Goal: Task Accomplishment & Management: Manage account settings

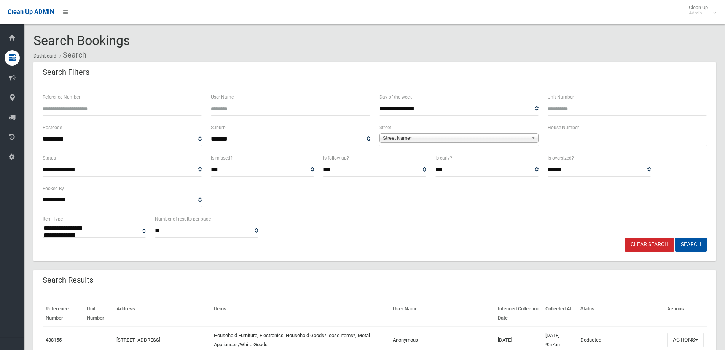
select select
click at [576, 142] on input "text" at bounding box center [627, 139] width 159 height 14
type input "**"
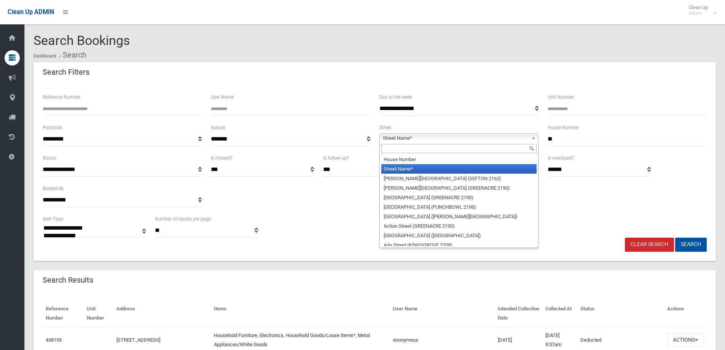
click at [408, 139] on span "Street Name*" at bounding box center [455, 138] width 145 height 9
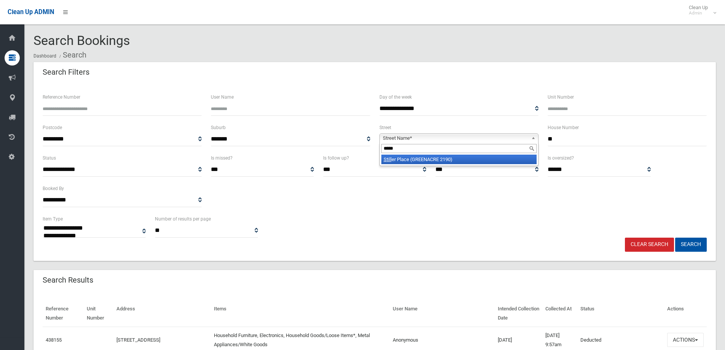
type input "*****"
click at [461, 157] on li "Still er Place (GREENACRE 2190)" at bounding box center [458, 160] width 155 height 10
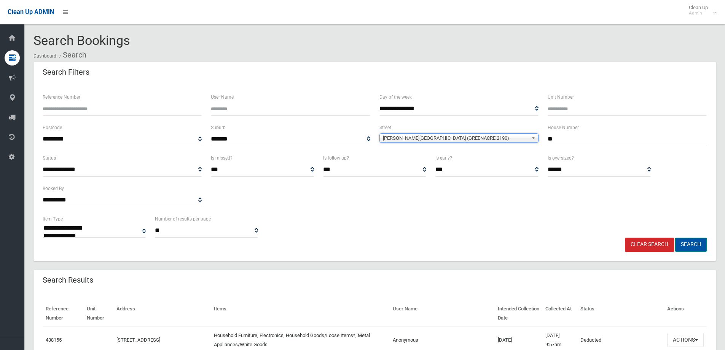
click at [687, 244] on button "Search" at bounding box center [691, 245] width 32 height 14
click at [688, 241] on button "Search" at bounding box center [691, 245] width 32 height 14
click at [685, 242] on button "Search" at bounding box center [691, 245] width 32 height 14
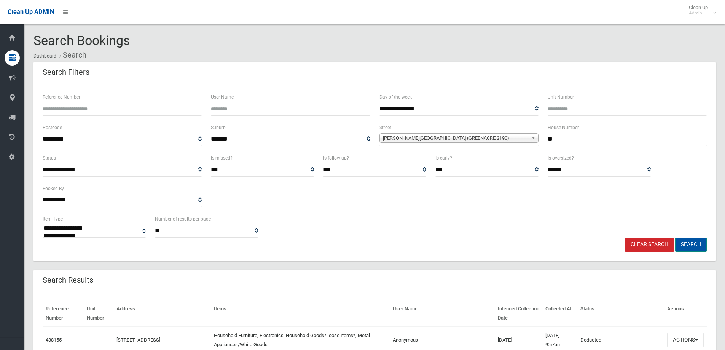
click at [695, 244] on button "Search" at bounding box center [691, 245] width 32 height 14
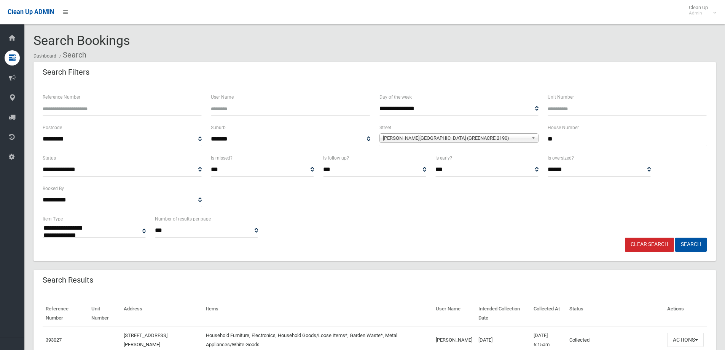
select select
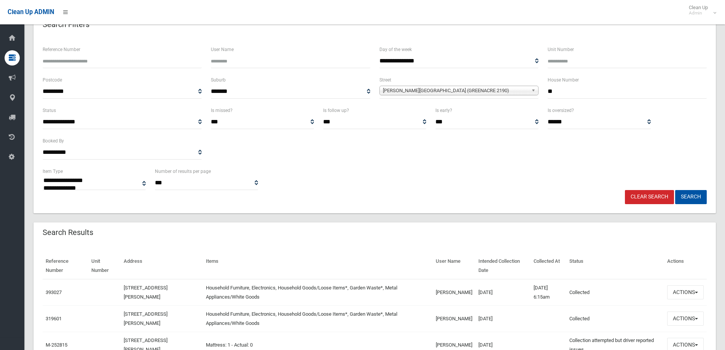
scroll to position [114, 0]
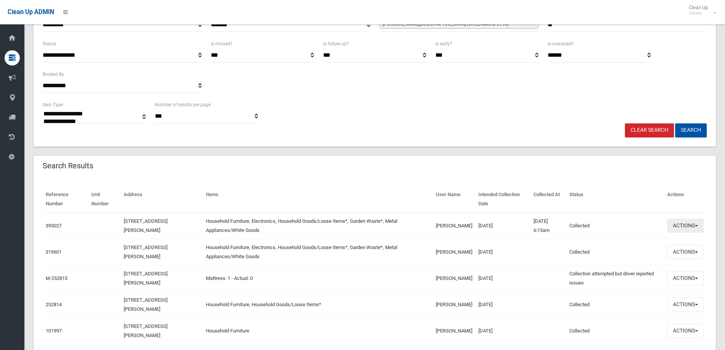
click at [681, 226] on button "Actions" at bounding box center [685, 225] width 37 height 14
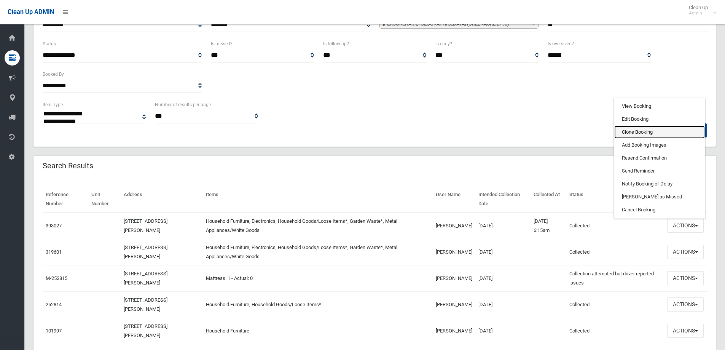
click at [634, 129] on link "Clone Booking" at bounding box center [659, 132] width 91 height 13
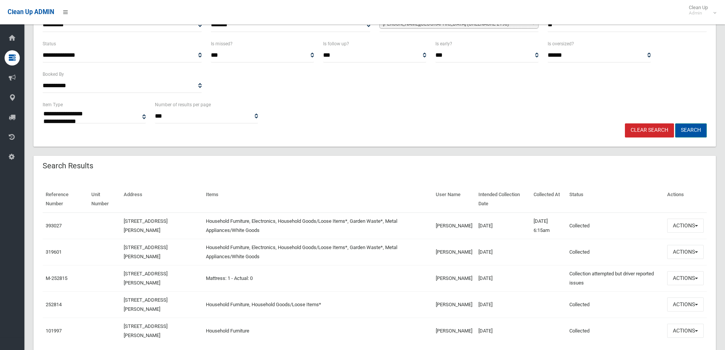
click at [688, 130] on button "Search" at bounding box center [691, 130] width 32 height 14
click at [687, 130] on button "Search" at bounding box center [691, 130] width 32 height 14
click at [691, 129] on button "Search" at bounding box center [691, 130] width 32 height 14
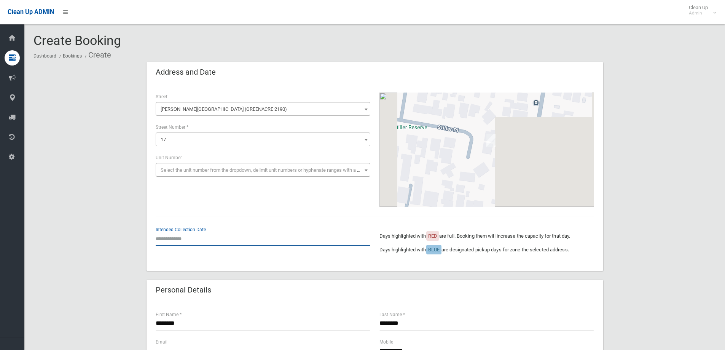
drag, startPoint x: 179, startPoint y: 239, endPoint x: 183, endPoint y: 236, distance: 5.2
click at [179, 239] on input "text" at bounding box center [263, 238] width 215 height 14
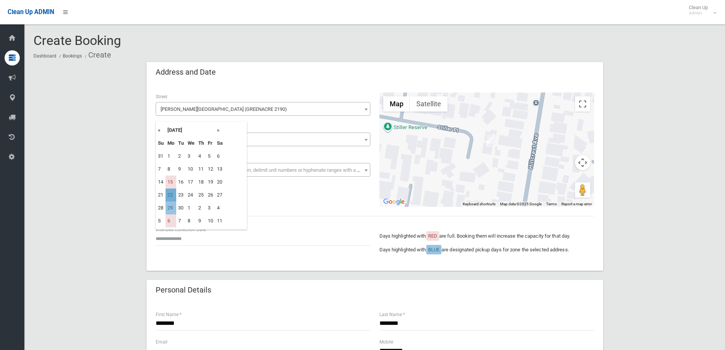
click at [169, 192] on td "22" at bounding box center [171, 194] width 11 height 13
type input "**********"
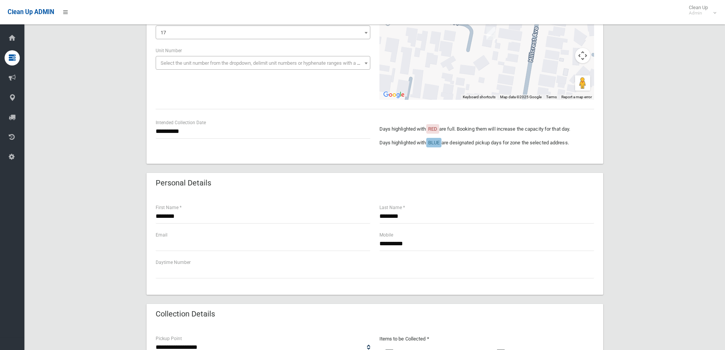
scroll to position [114, 0]
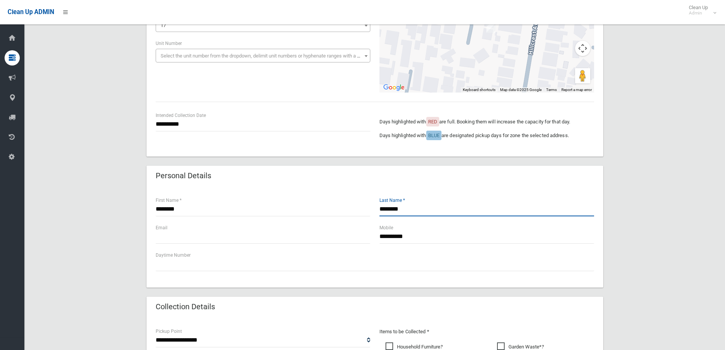
click at [414, 210] on input "********" at bounding box center [486, 209] width 215 height 14
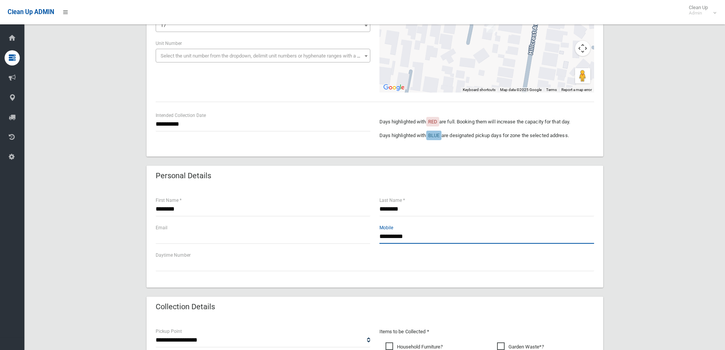
click at [418, 239] on input "**********" at bounding box center [486, 237] width 215 height 14
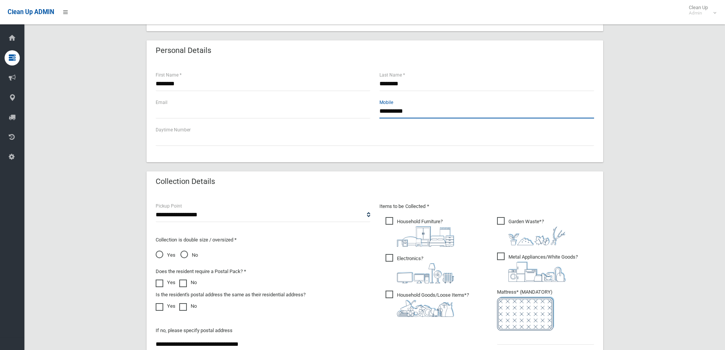
scroll to position [266, 0]
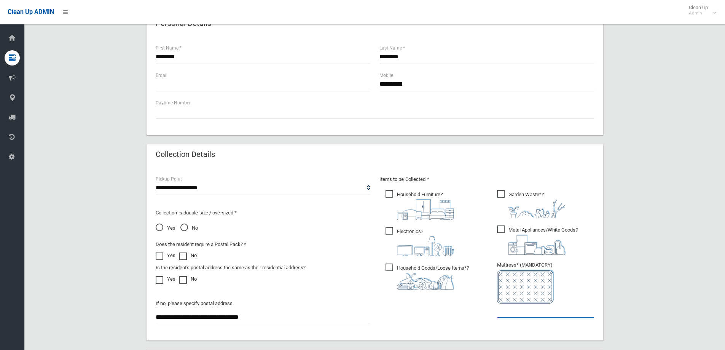
click at [516, 313] on input "text" at bounding box center [545, 310] width 97 height 14
type input "*"
click at [158, 228] on span "Yes" at bounding box center [166, 227] width 20 height 9
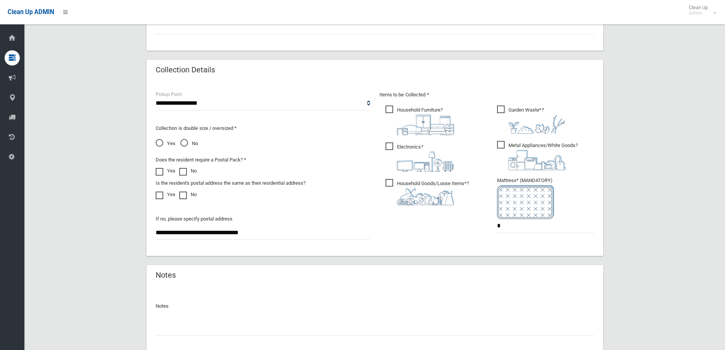
scroll to position [403, 0]
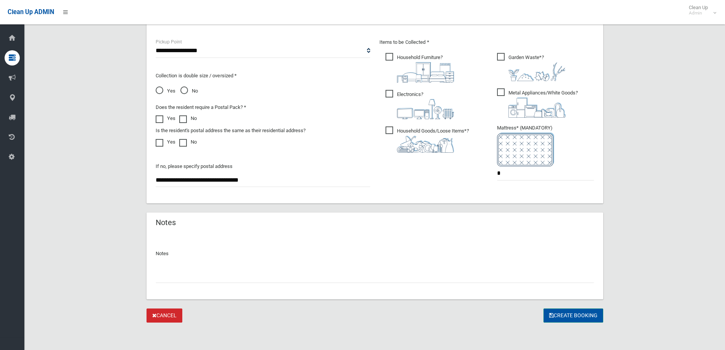
click at [568, 315] on button "Create Booking" at bounding box center [574, 315] width 60 height 14
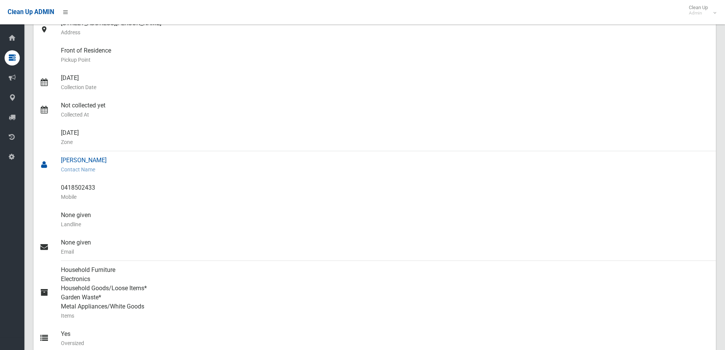
scroll to position [18, 0]
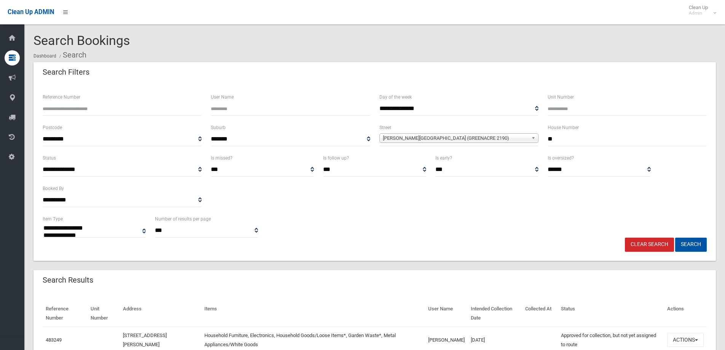
select select
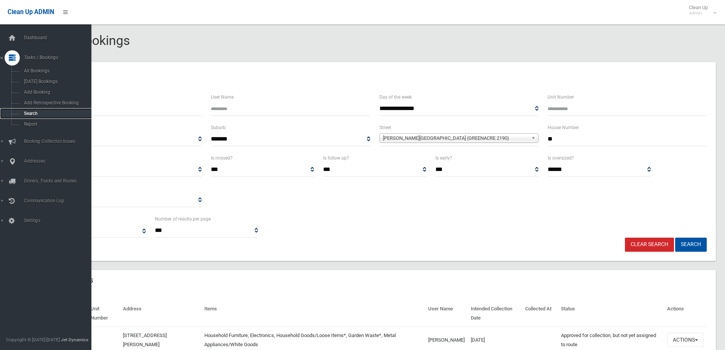
click at [31, 114] on span "Search" at bounding box center [56, 113] width 69 height 5
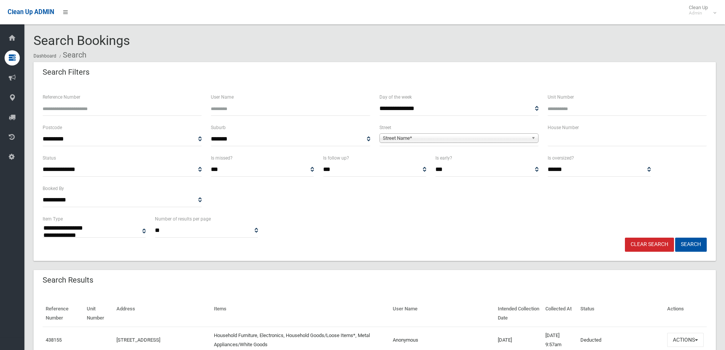
select select
click at [560, 140] on input "text" at bounding box center [627, 139] width 159 height 14
type input "**"
click at [410, 141] on span "Street Name*" at bounding box center [455, 138] width 145 height 9
type input "*****"
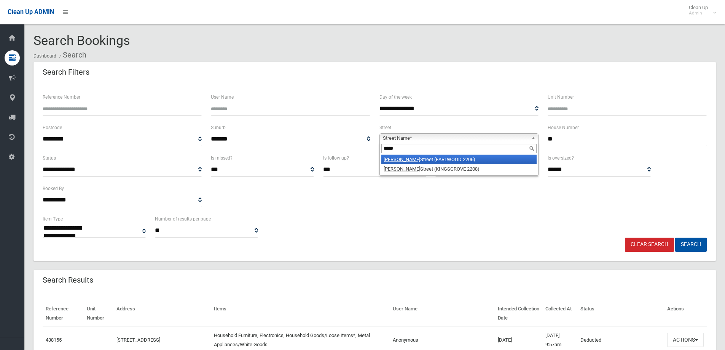
click at [421, 158] on li "Homer Street (EARLWOOD 2206)" at bounding box center [458, 160] width 155 height 10
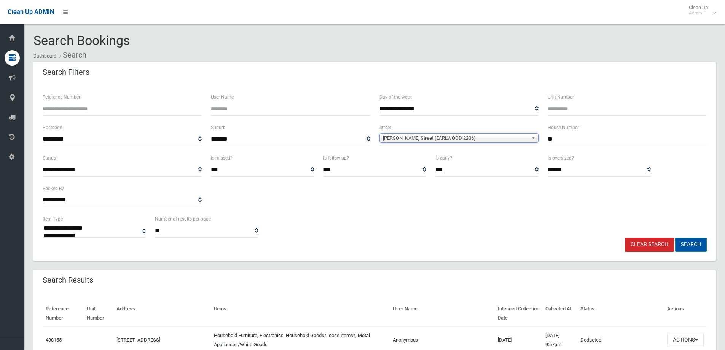
click at [687, 244] on button "Search" at bounding box center [691, 245] width 32 height 14
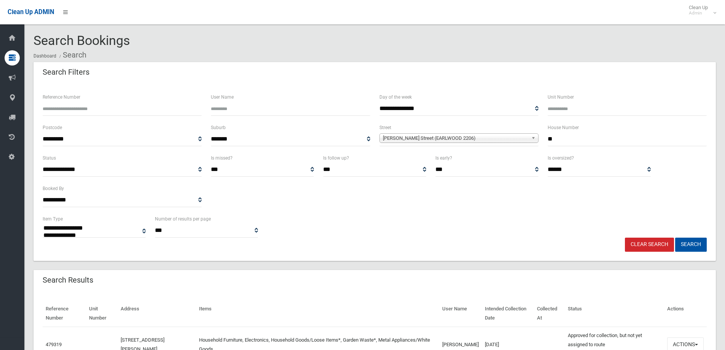
select select
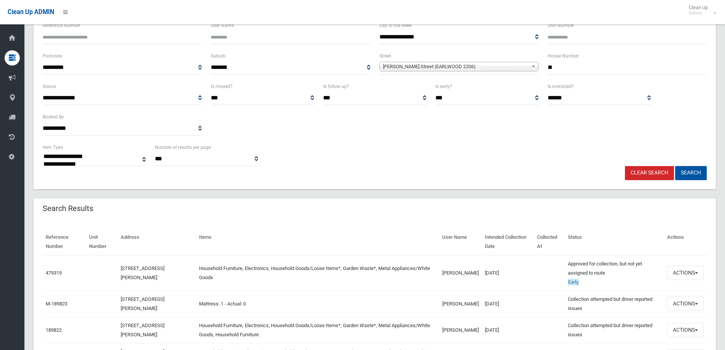
scroll to position [76, 0]
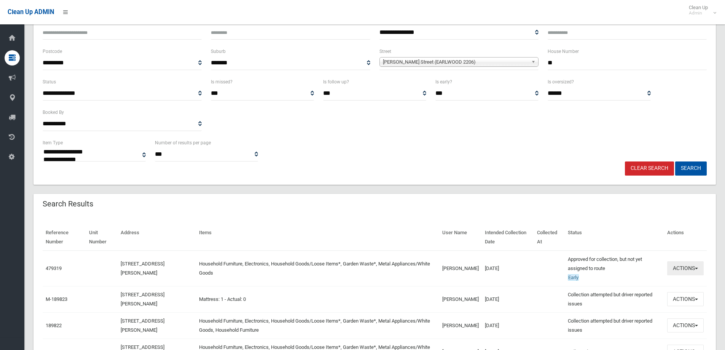
click at [679, 269] on button "Actions" at bounding box center [685, 268] width 37 height 14
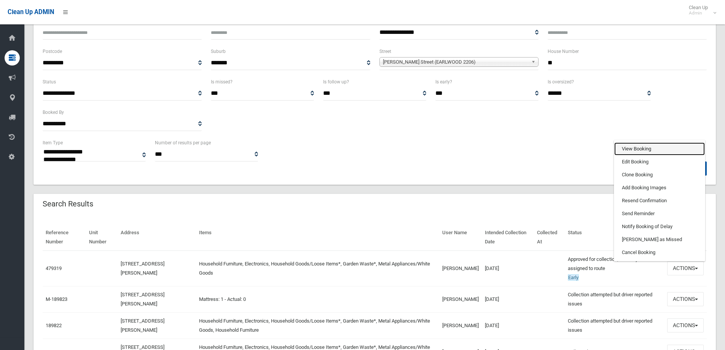
click at [624, 149] on link "View Booking" at bounding box center [659, 148] width 91 height 13
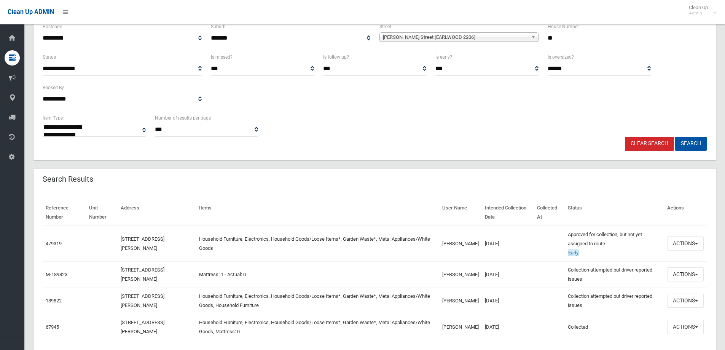
scroll to position [114, 0]
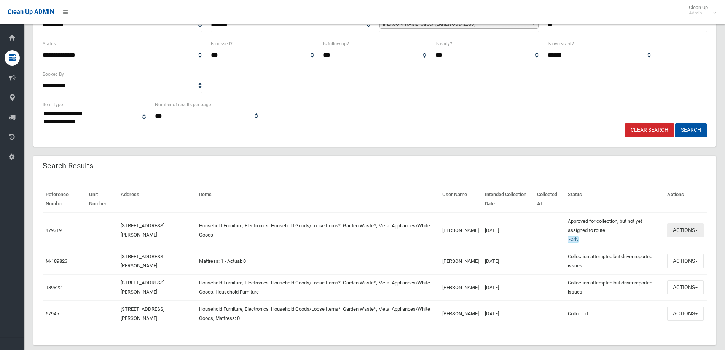
click at [685, 231] on button "Actions" at bounding box center [685, 230] width 37 height 14
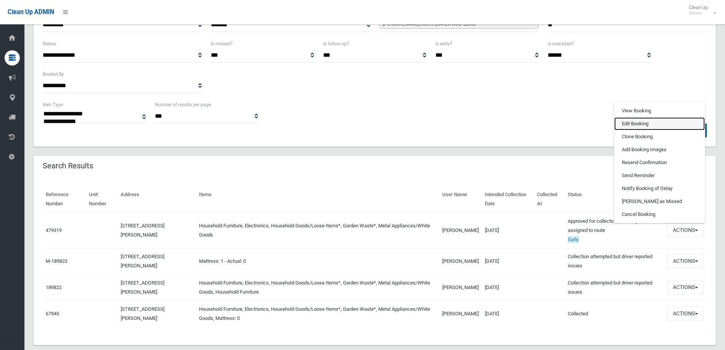
click at [633, 124] on link "Edit Booking" at bounding box center [659, 123] width 91 height 13
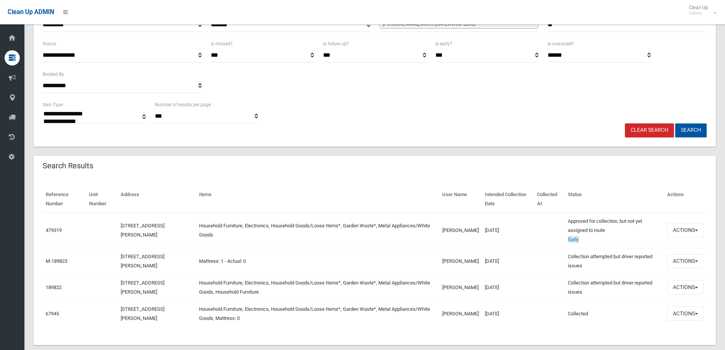
click at [690, 131] on button "Search" at bounding box center [691, 130] width 32 height 14
click at [690, 130] on button "Search" at bounding box center [691, 130] width 32 height 14
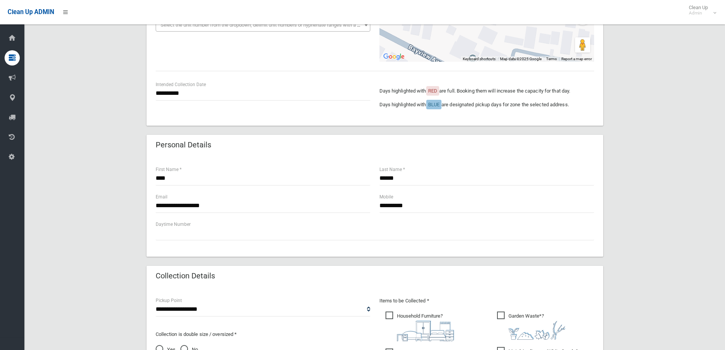
scroll to position [152, 0]
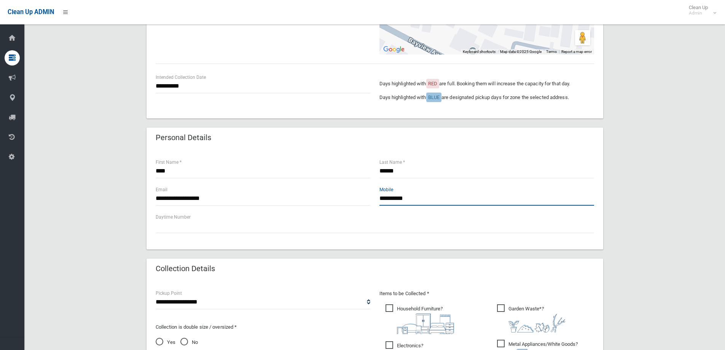
click at [393, 198] on input "**********" at bounding box center [486, 198] width 215 height 14
click at [403, 196] on input "**********" at bounding box center [486, 198] width 215 height 14
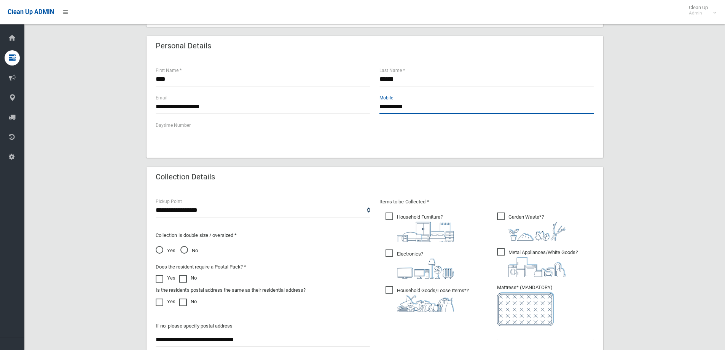
scroll to position [114, 0]
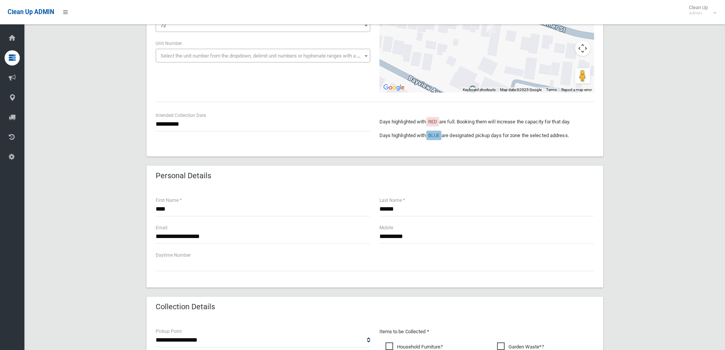
click at [646, 103] on div "**********" at bounding box center [374, 313] width 682 height 730
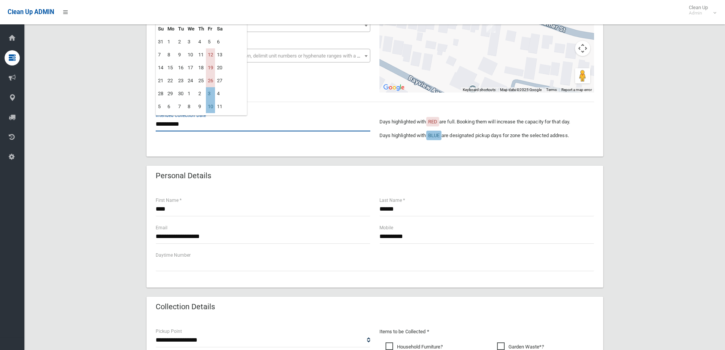
click at [163, 127] on input "**********" at bounding box center [263, 124] width 215 height 14
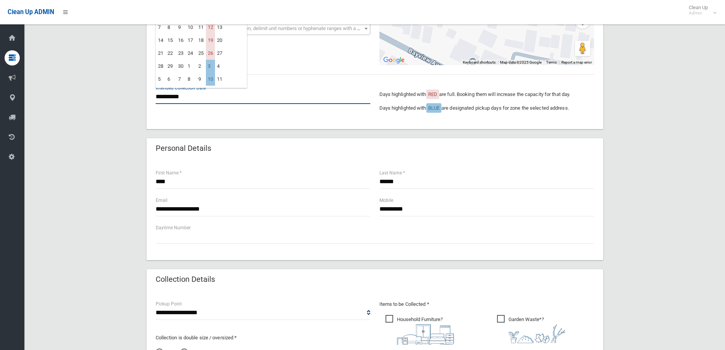
scroll to position [304, 0]
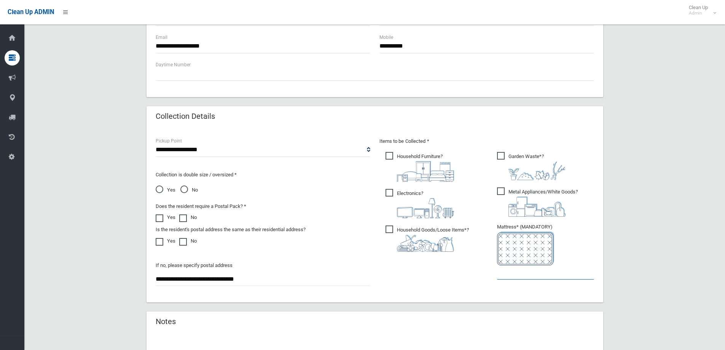
click at [527, 274] on input "text" at bounding box center [545, 272] width 97 height 14
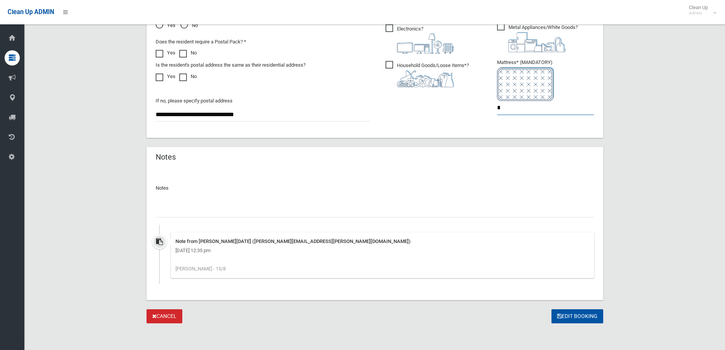
scroll to position [470, 0]
type input "*"
click at [186, 208] on input "text" at bounding box center [375, 209] width 438 height 14
type input "**********"
drag, startPoint x: 571, startPoint y: 314, endPoint x: 571, endPoint y: 306, distance: 8.0
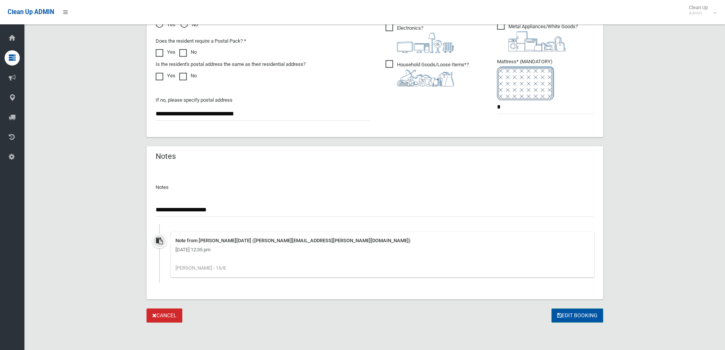
click at [570, 313] on button "Edit Booking" at bounding box center [578, 315] width 52 height 14
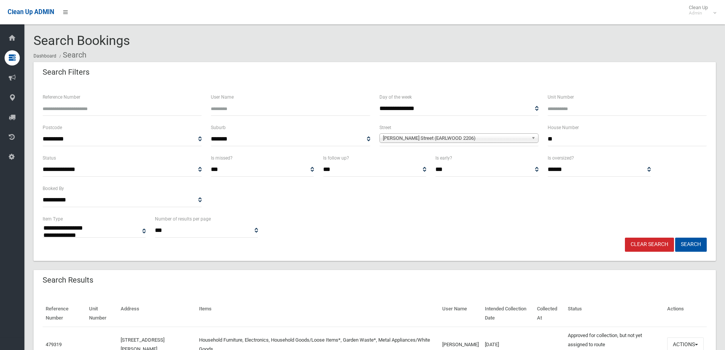
select select
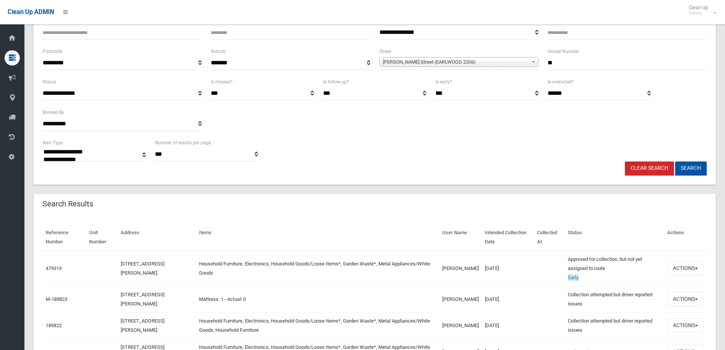
scroll to position [114, 0]
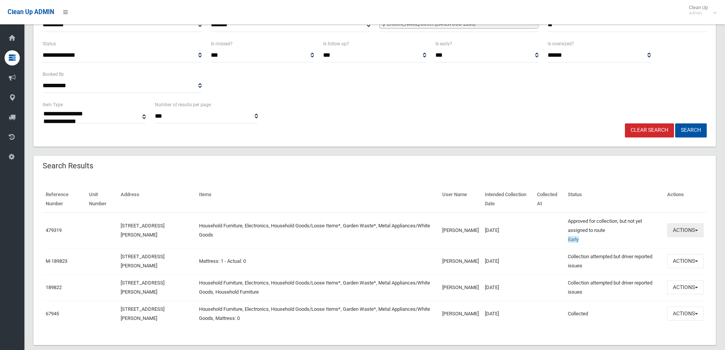
click at [686, 230] on button "Actions" at bounding box center [685, 230] width 37 height 14
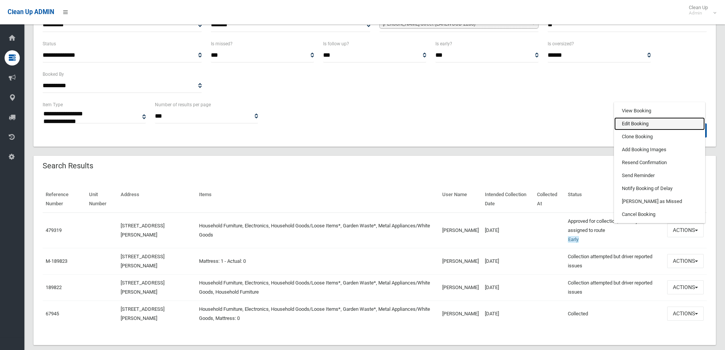
click at [630, 125] on link "Edit Booking" at bounding box center [659, 123] width 91 height 13
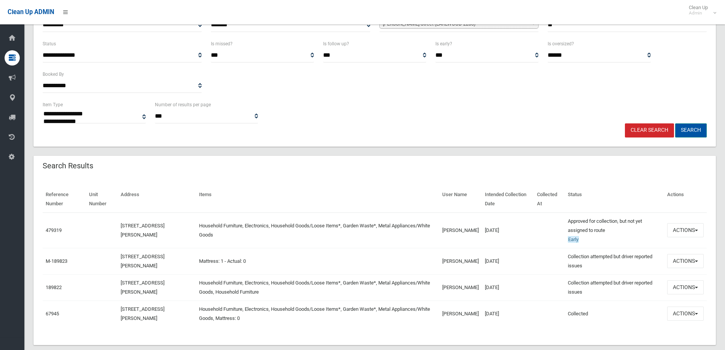
click at [692, 129] on button "Search" at bounding box center [691, 130] width 32 height 14
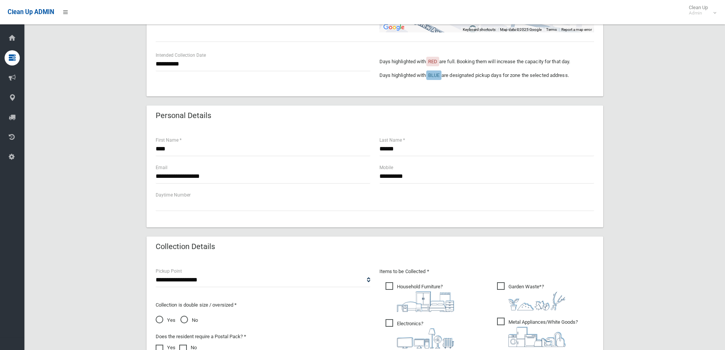
scroll to position [114, 0]
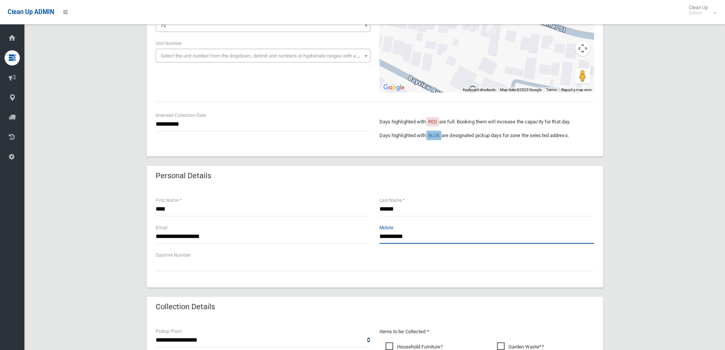
drag, startPoint x: 421, startPoint y: 233, endPoint x: 406, endPoint y: 241, distance: 16.5
click at [421, 233] on input "**********" at bounding box center [486, 237] width 215 height 14
type input "*"
type input "**********"
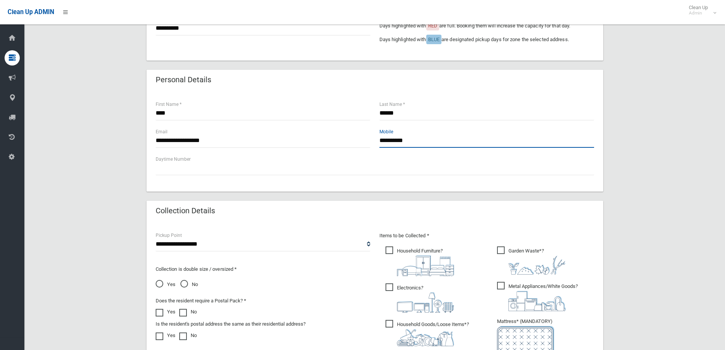
scroll to position [266, 0]
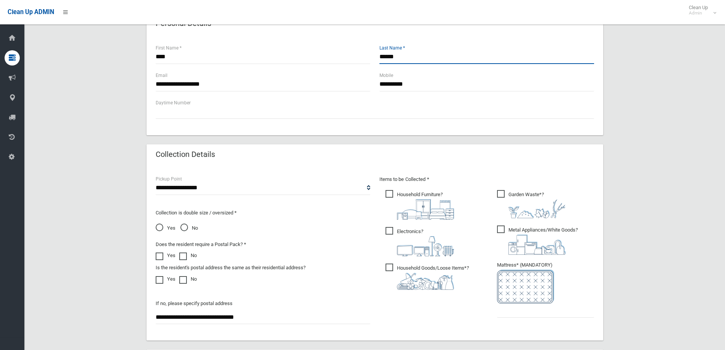
drag, startPoint x: 416, startPoint y: 52, endPoint x: 411, endPoint y: 50, distance: 4.8
click at [411, 51] on input "******" at bounding box center [486, 57] width 215 height 14
type input "******"
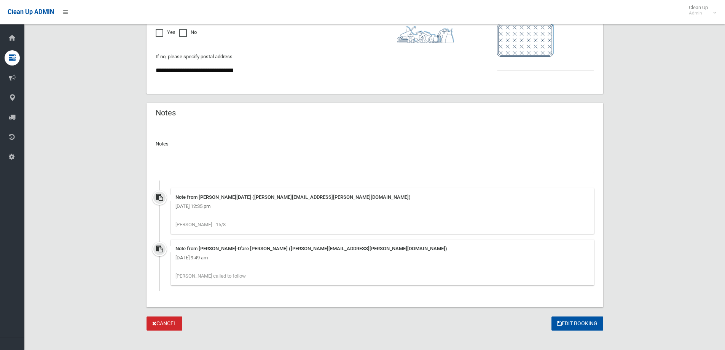
scroll to position [521, 0]
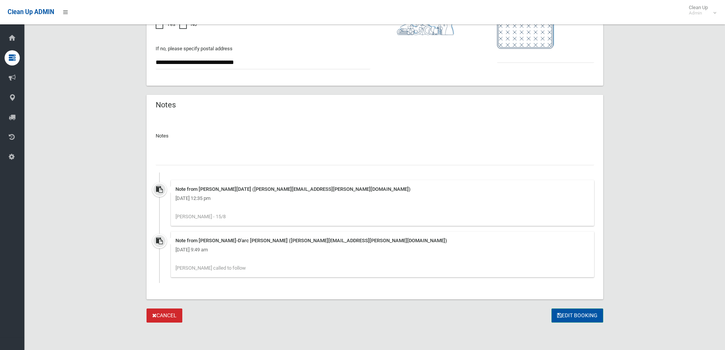
click at [575, 314] on button "Edit Booking" at bounding box center [578, 315] width 52 height 14
click at [536, 56] on input "text" at bounding box center [545, 56] width 97 height 14
type input "*"
click at [580, 316] on button "Edit Booking" at bounding box center [578, 315] width 52 height 14
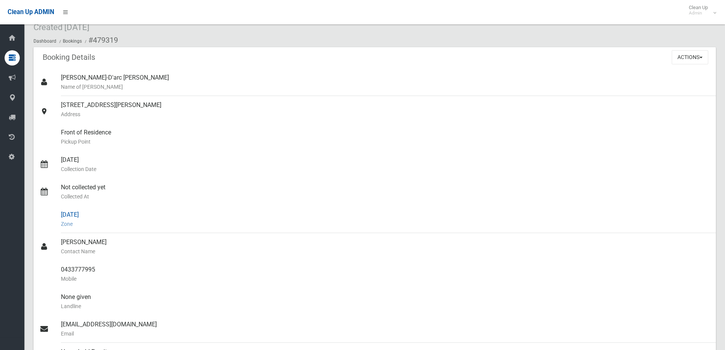
scroll to position [114, 0]
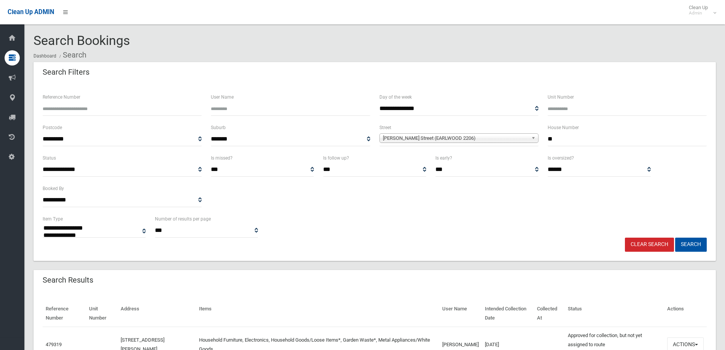
select select
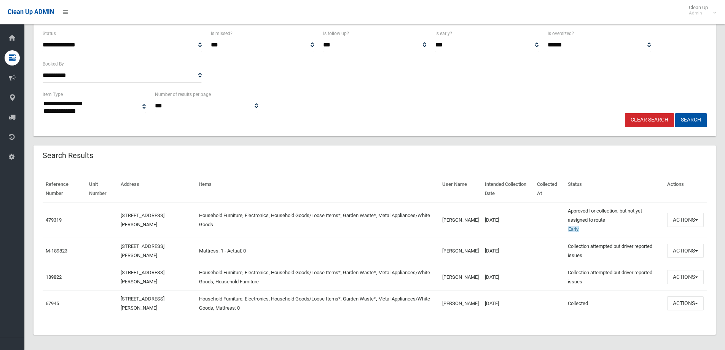
scroll to position [128, 0]
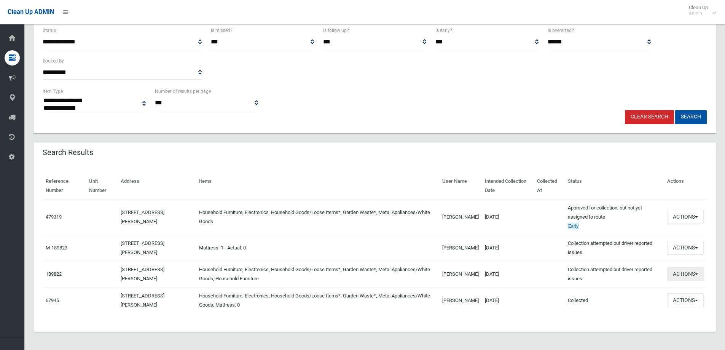
click at [685, 273] on button "Actions" at bounding box center [685, 274] width 37 height 14
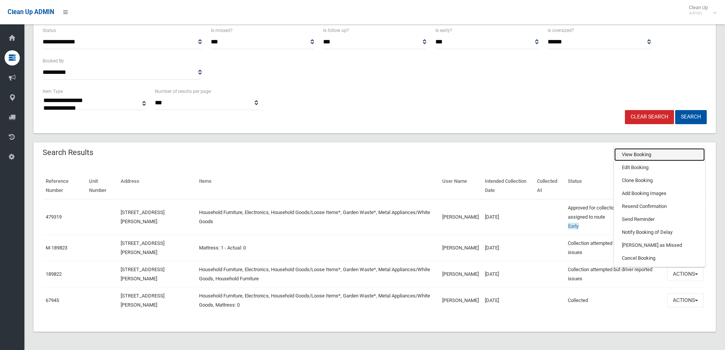
click at [630, 152] on link "View Booking" at bounding box center [659, 154] width 91 height 13
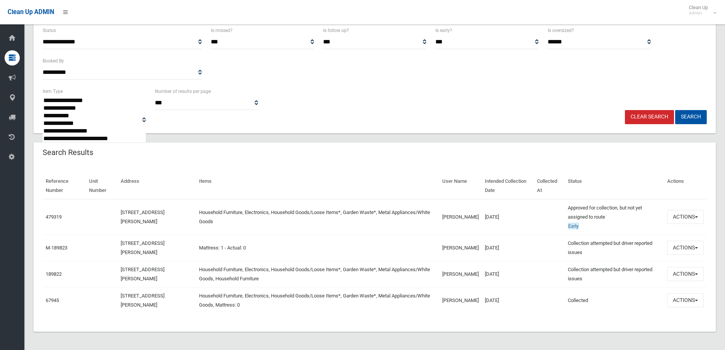
scroll to position [0, 0]
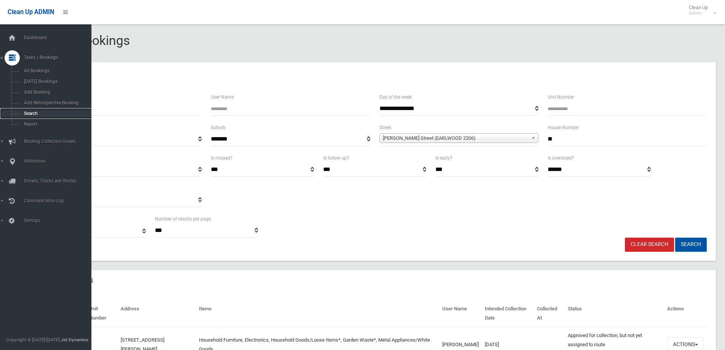
click at [29, 115] on span "Search" at bounding box center [56, 113] width 69 height 5
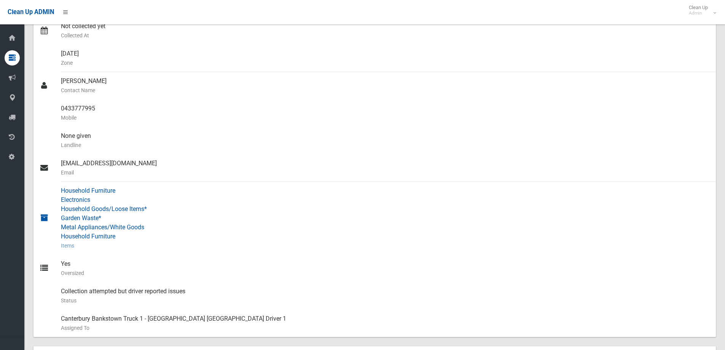
scroll to position [457, 0]
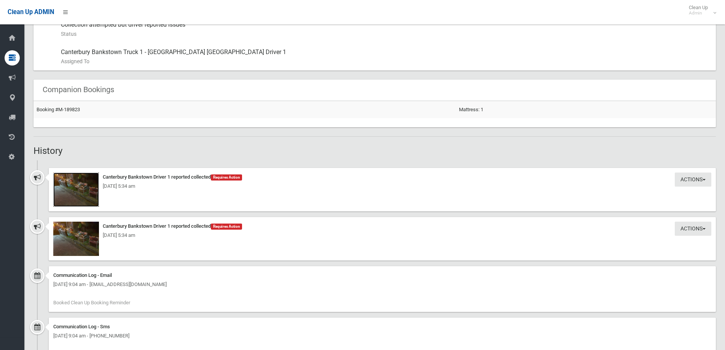
click at [70, 191] on div "Actions Take Action Canterbury Bankstown Driver 1 reported collected Requires A…" at bounding box center [382, 189] width 667 height 43
click at [74, 188] on div "Friday 19th November 2021 - 5:34 am" at bounding box center [382, 186] width 658 height 9
click at [348, 204] on div "Actions Take Action Canterbury Bankstown Driver 1 reported collected Requires A…" at bounding box center [382, 189] width 667 height 43
click at [61, 183] on div "Friday 19th November 2021 - 5:34 am" at bounding box center [382, 186] width 658 height 9
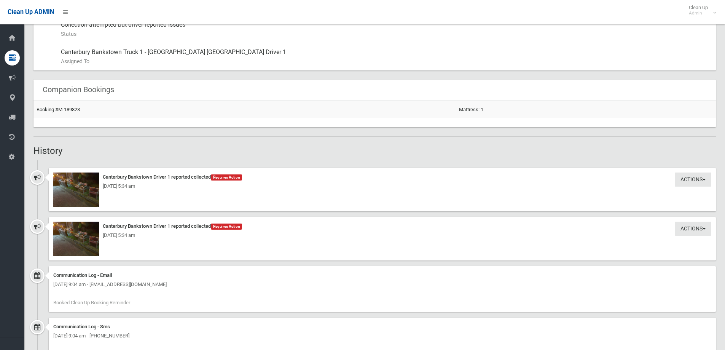
click at [62, 183] on div "Friday 19th November 2021 - 5:34 am" at bounding box center [382, 186] width 658 height 9
click at [74, 201] on img at bounding box center [76, 189] width 46 height 34
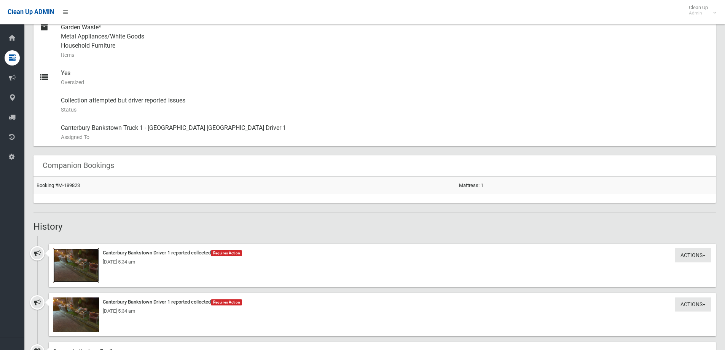
scroll to position [337, 0]
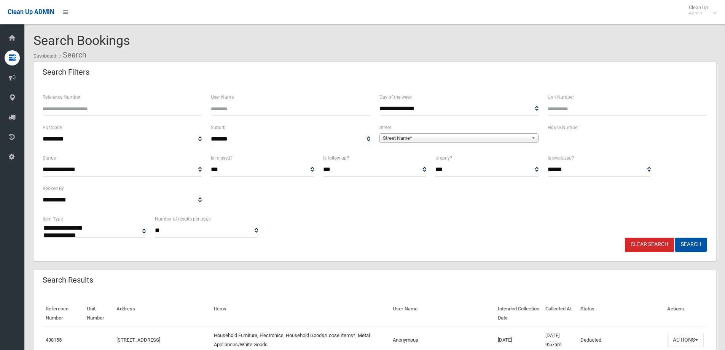
select select
